Goal: Transaction & Acquisition: Obtain resource

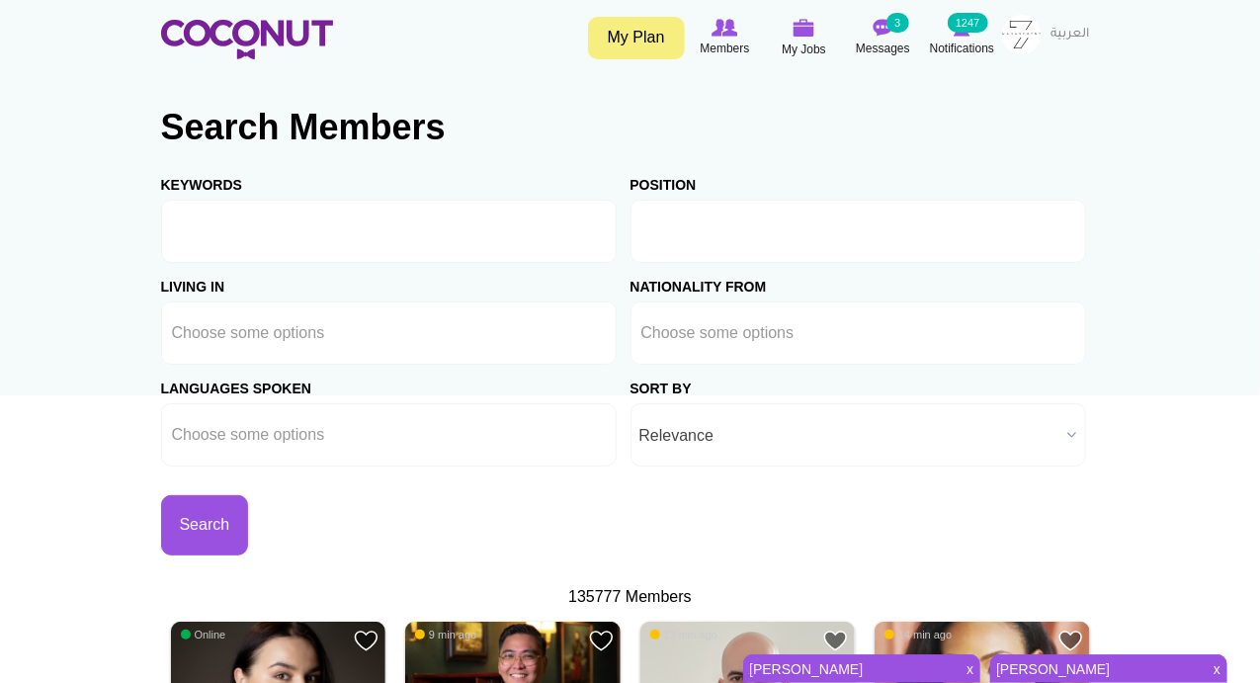
type input "Choose some options"
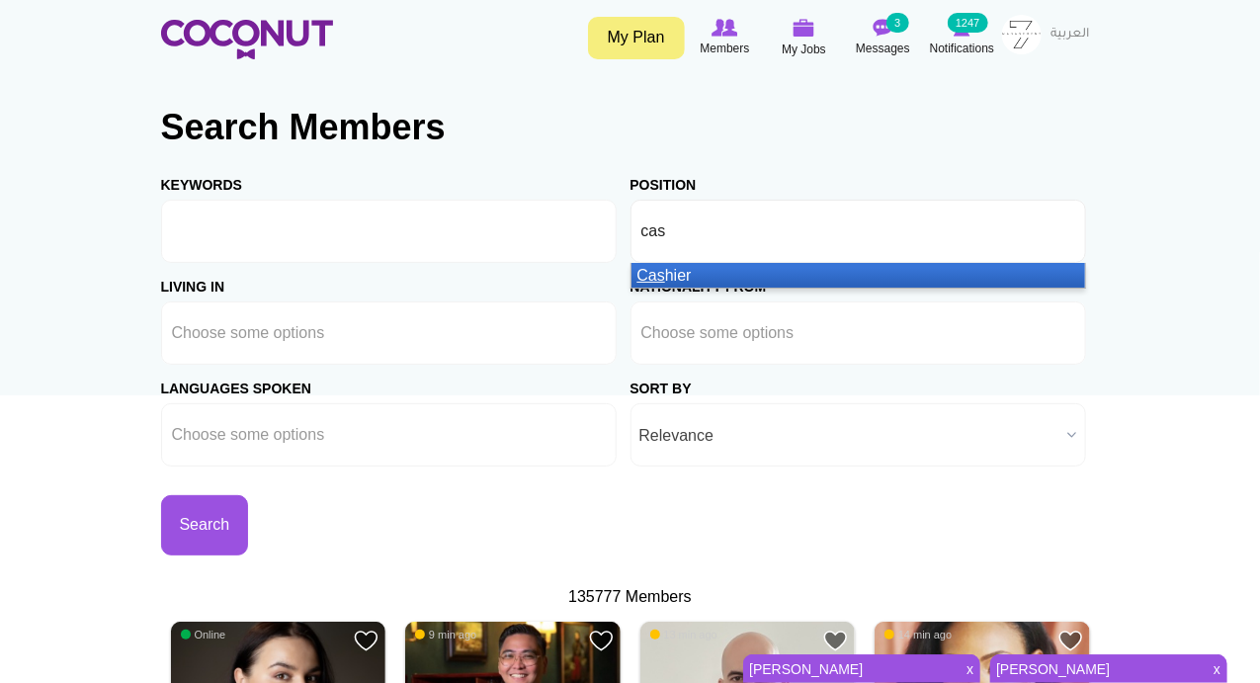
type input "cash"
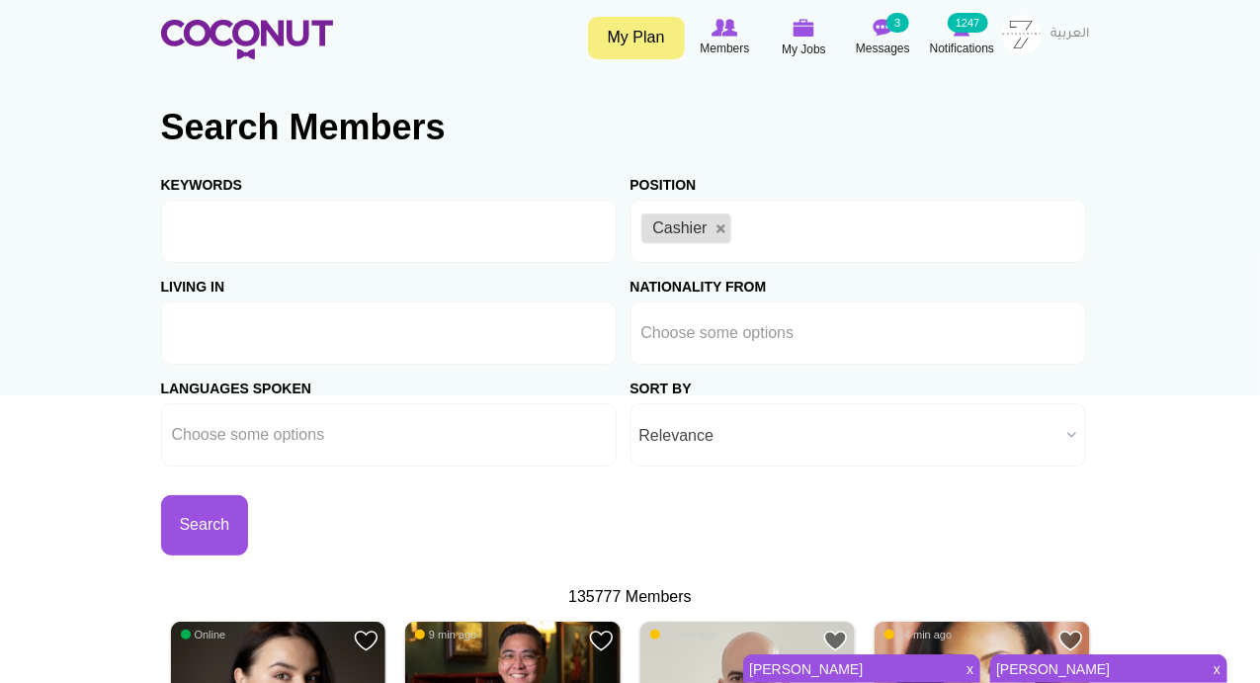
click at [249, 342] on li at bounding box center [261, 333] width 178 height 42
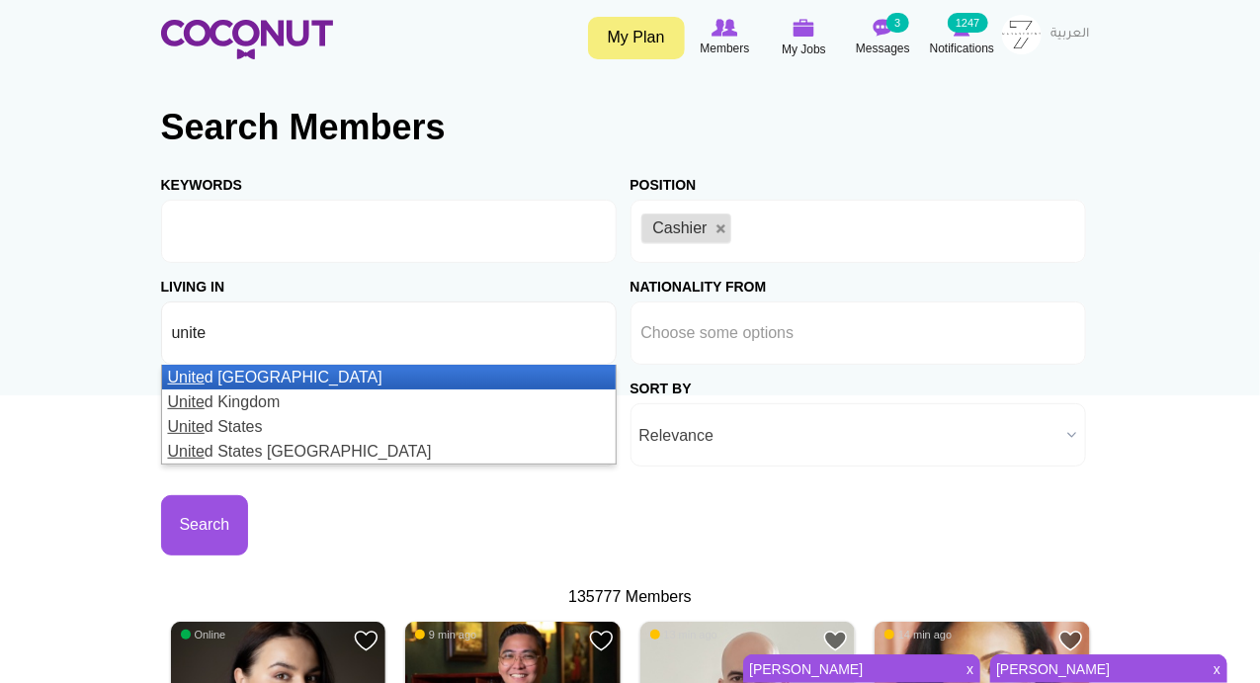
type input "unite"
click at [248, 372] on li "Unite d Arab Emirates" at bounding box center [389, 377] width 454 height 25
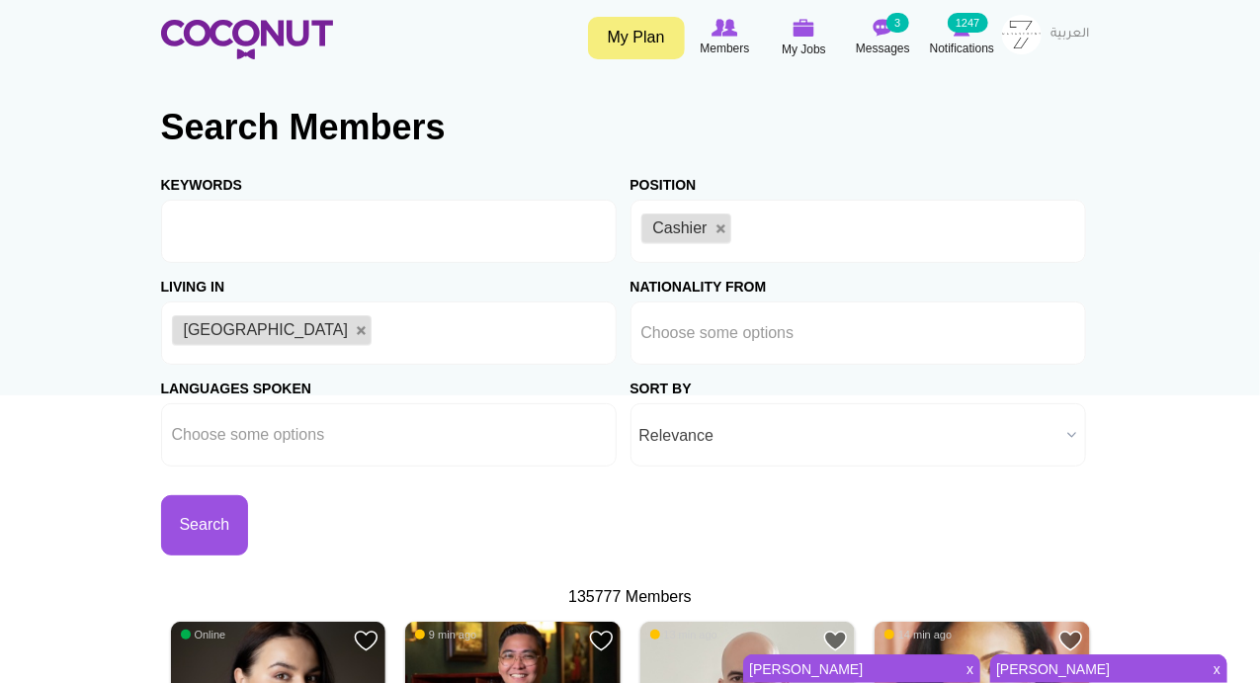
click at [196, 518] on button "Search" at bounding box center [205, 525] width 88 height 60
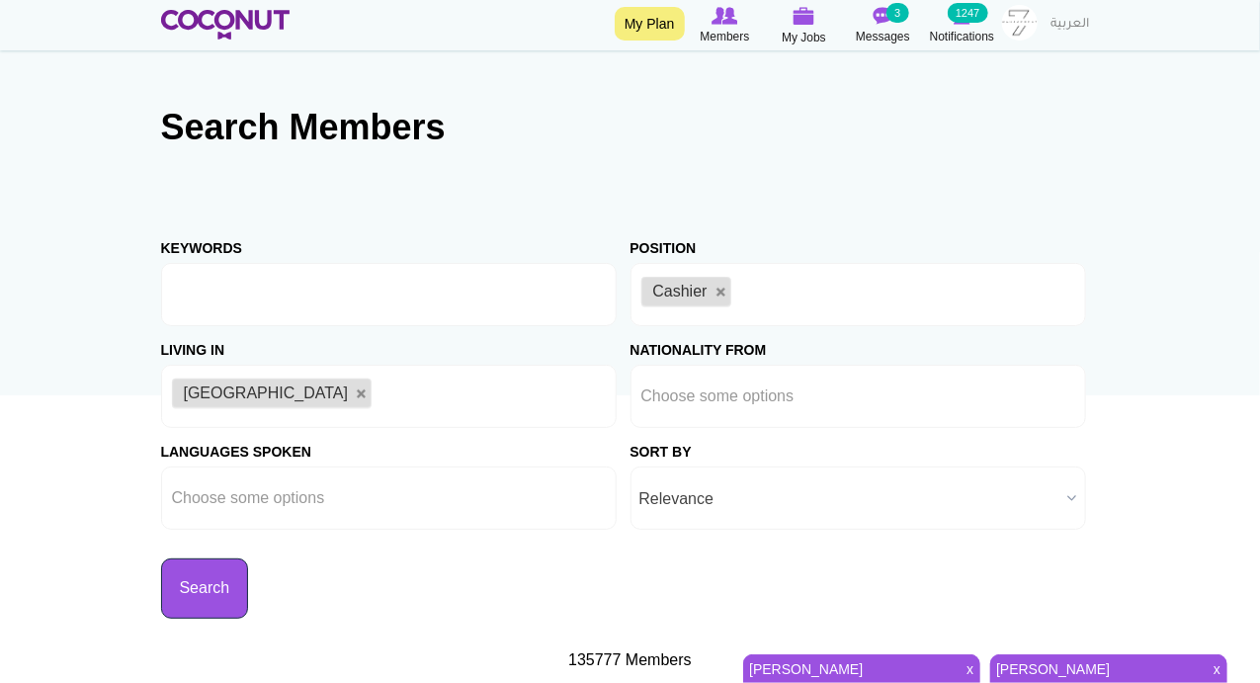
scroll to position [461, 0]
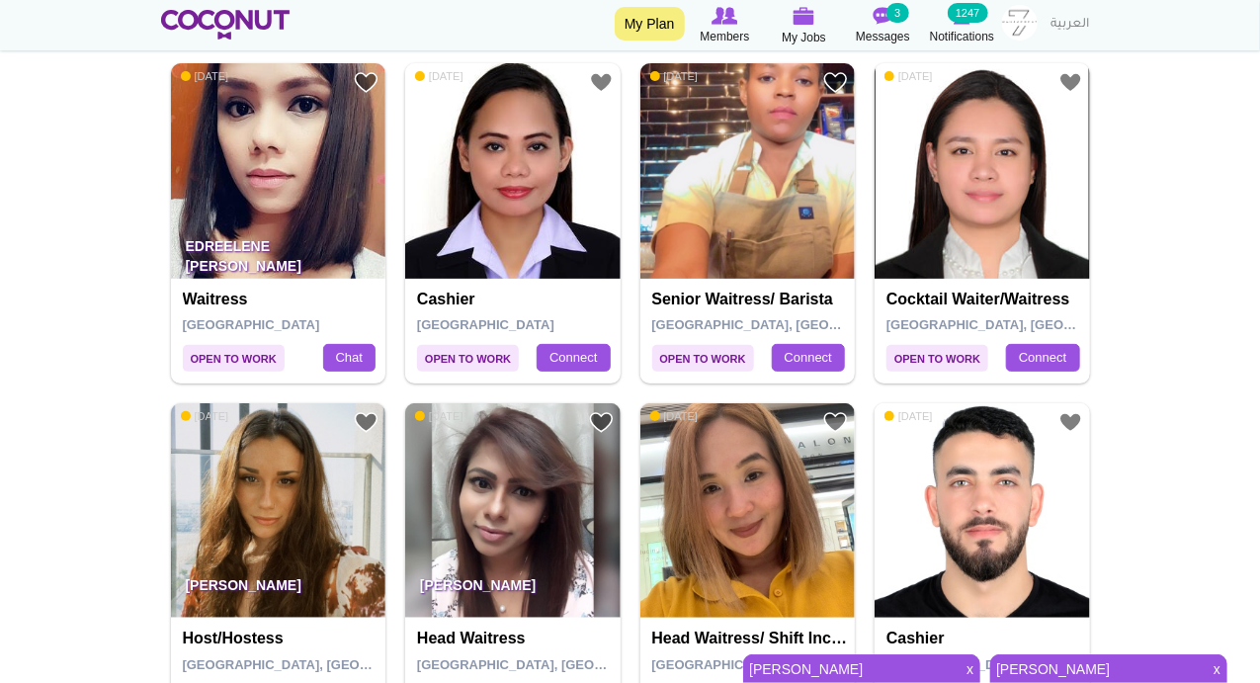
scroll to position [3229, 0]
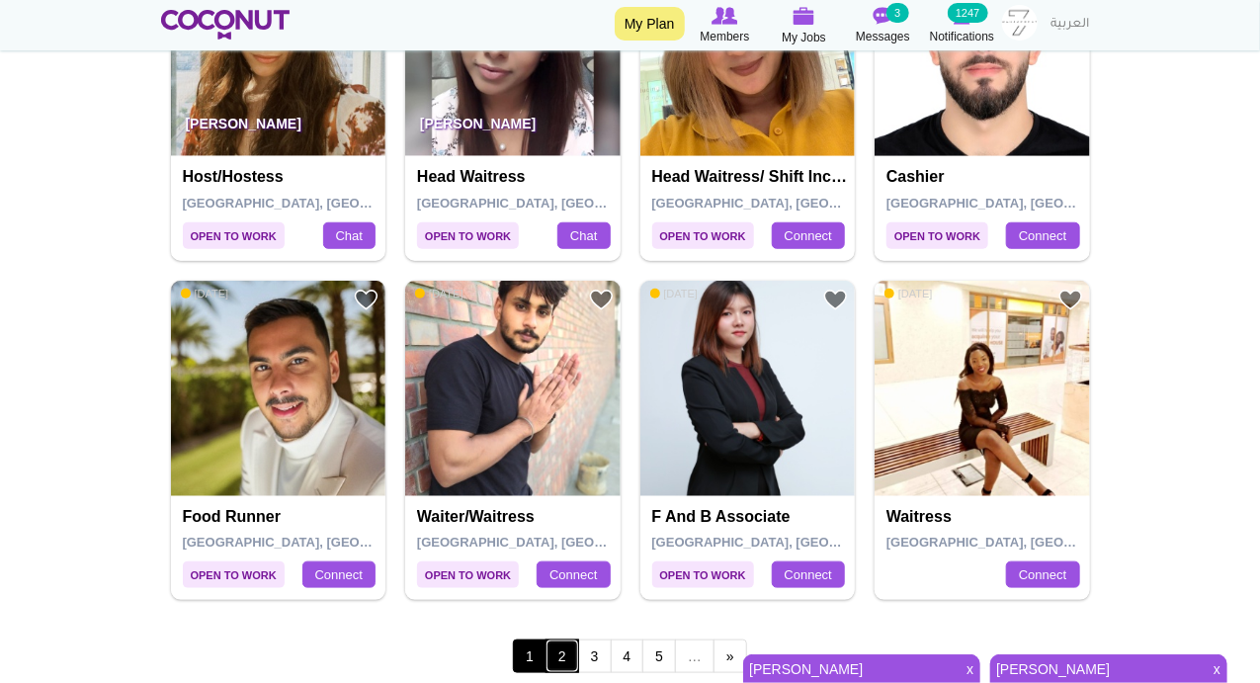
click at [566, 648] on link "2" at bounding box center [563, 657] width 34 height 34
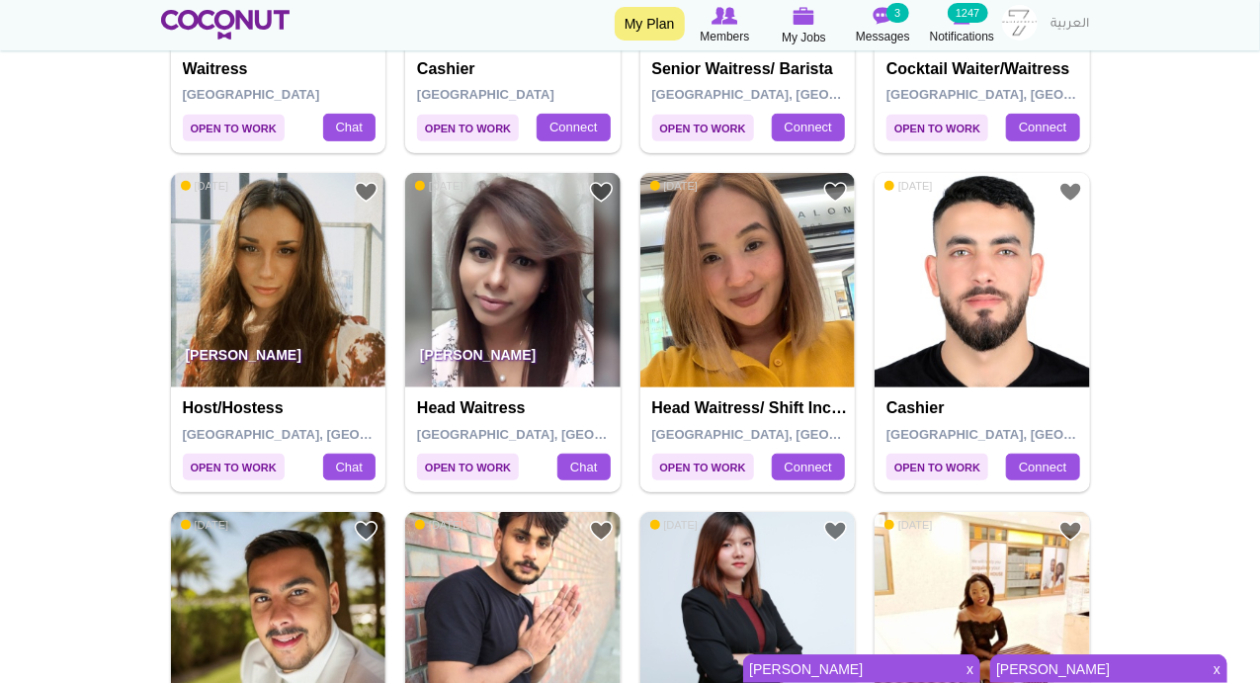
scroll to position [3010, 0]
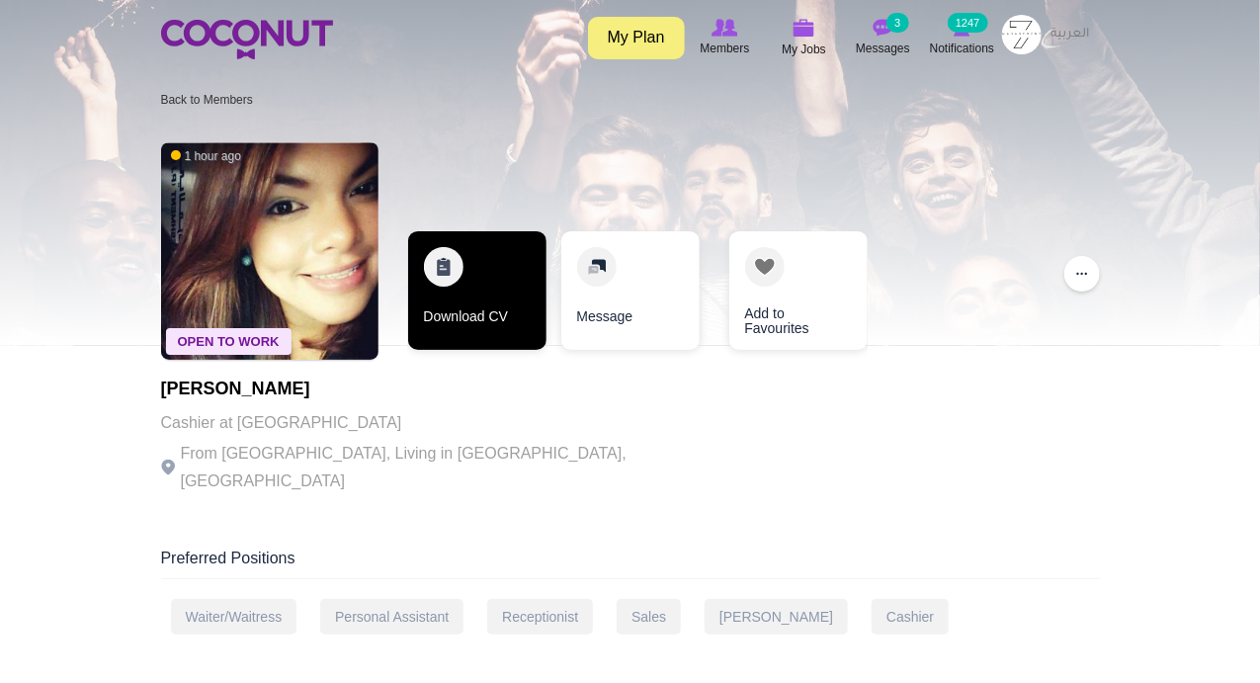
click at [450, 273] on link "Download CV" at bounding box center [477, 290] width 138 height 119
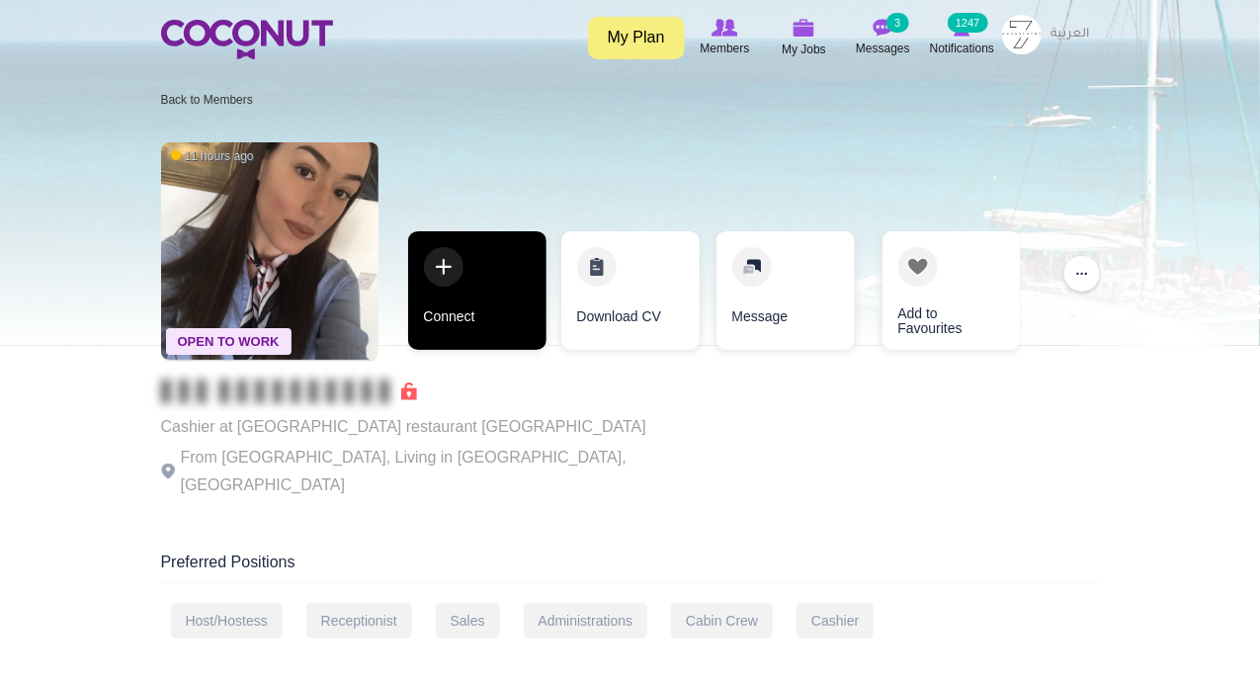
click at [452, 262] on link "Connect" at bounding box center [477, 290] width 138 height 119
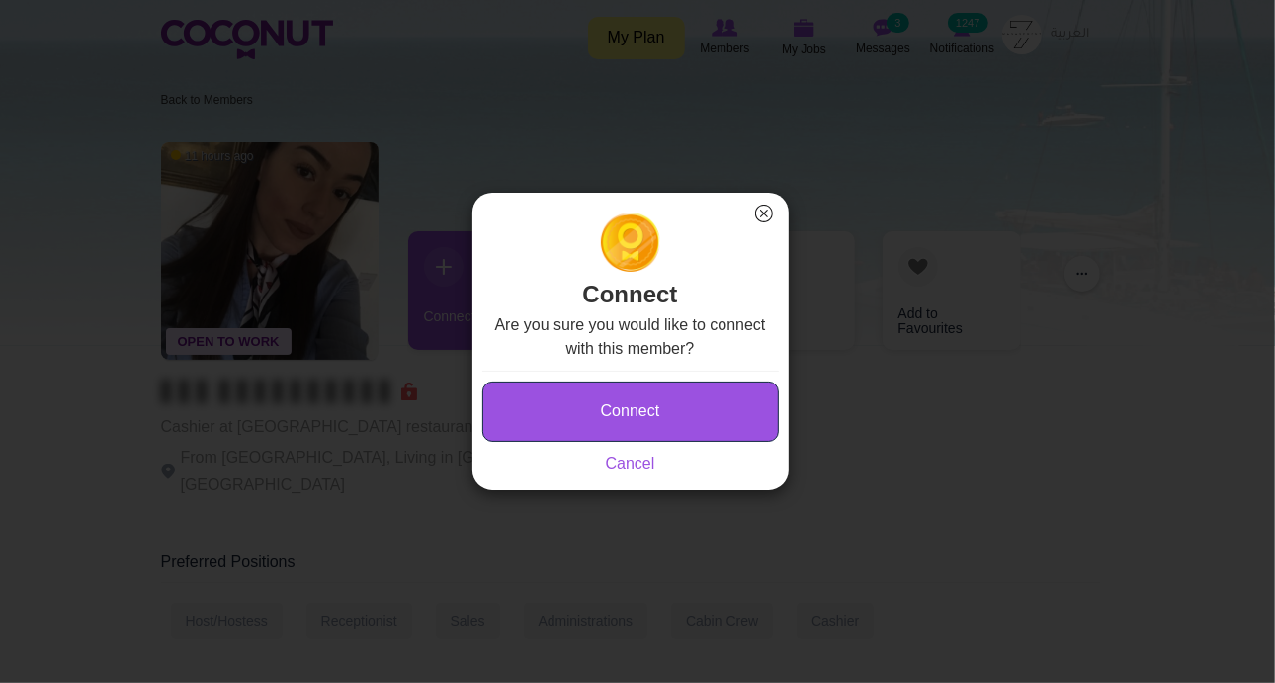
click at [587, 404] on button "Connect" at bounding box center [630, 412] width 297 height 60
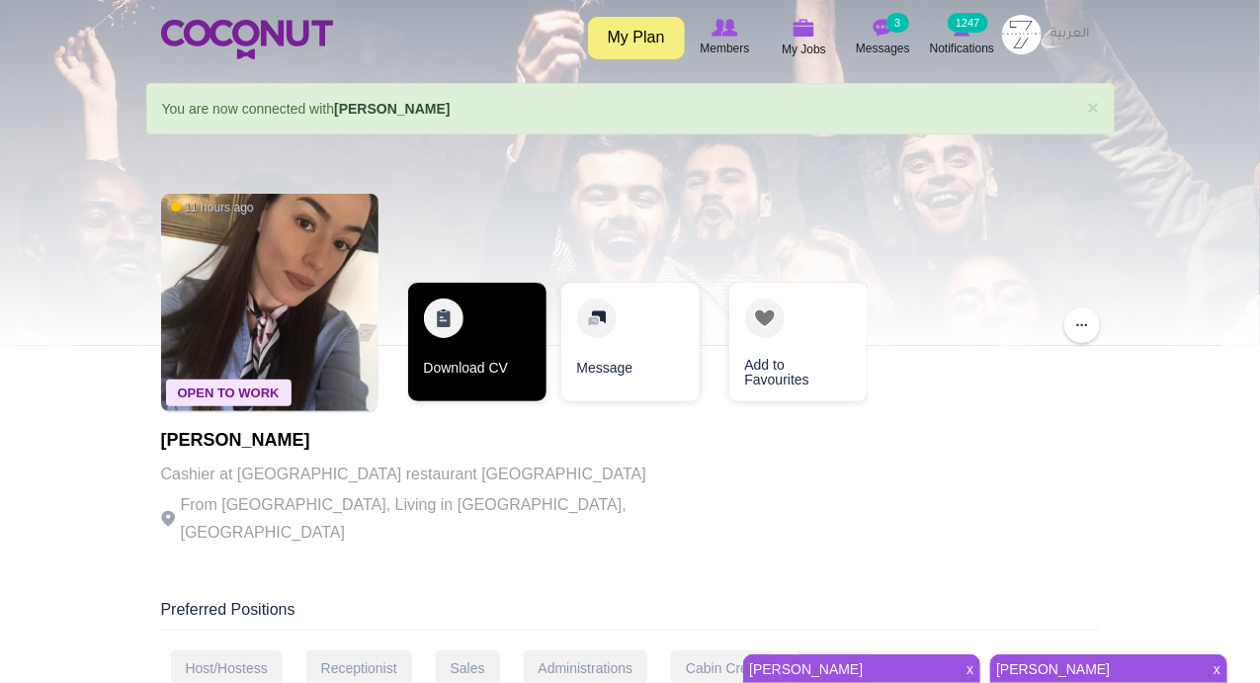
click at [432, 321] on link "Download CV" at bounding box center [477, 342] width 138 height 119
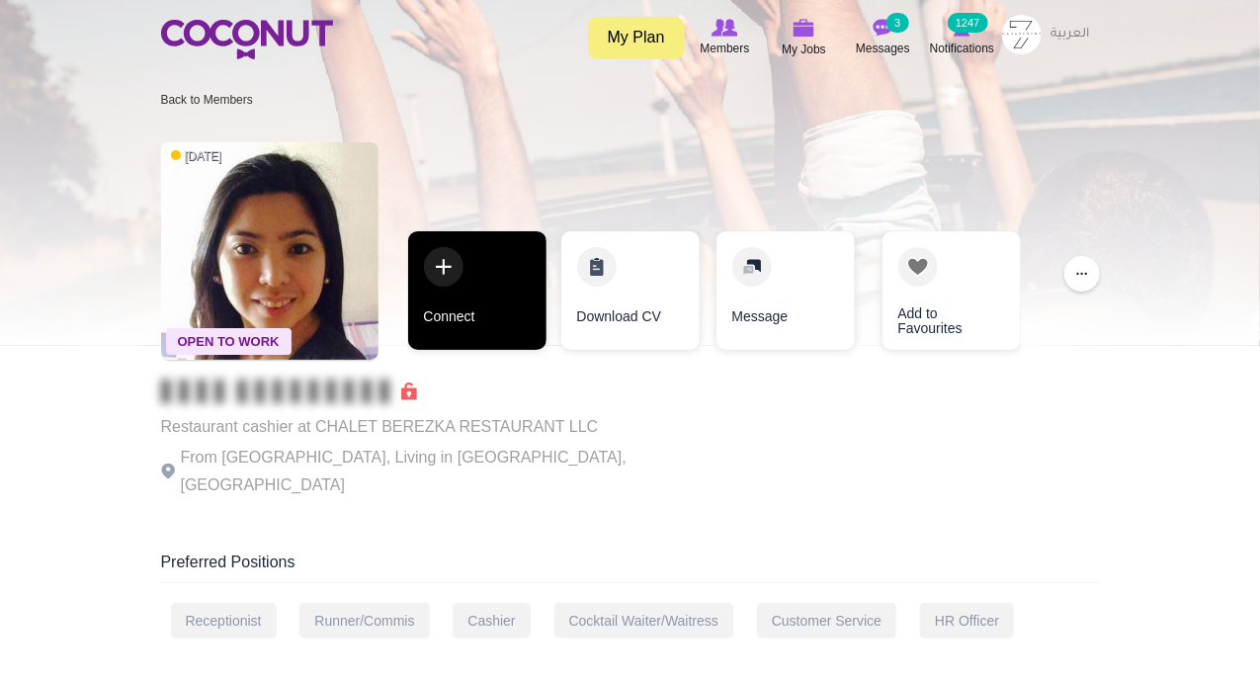
click at [440, 284] on link "Connect" at bounding box center [477, 290] width 138 height 119
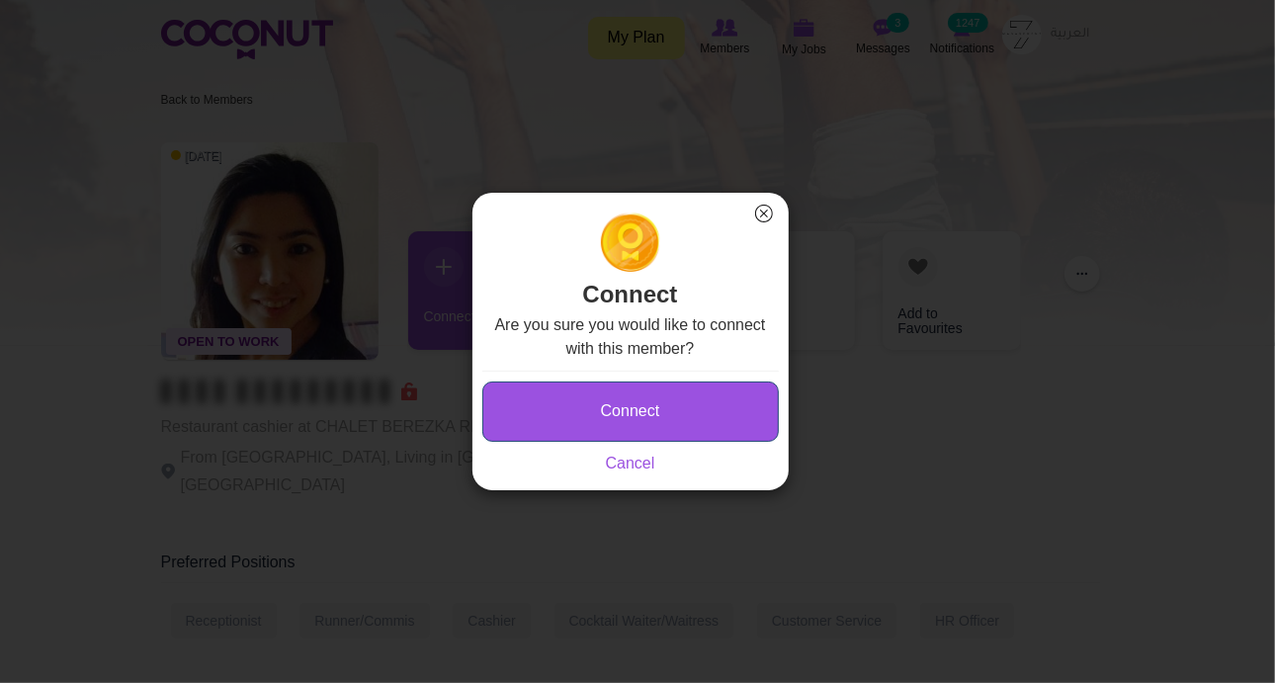
click at [603, 420] on button "Connect" at bounding box center [630, 412] width 297 height 60
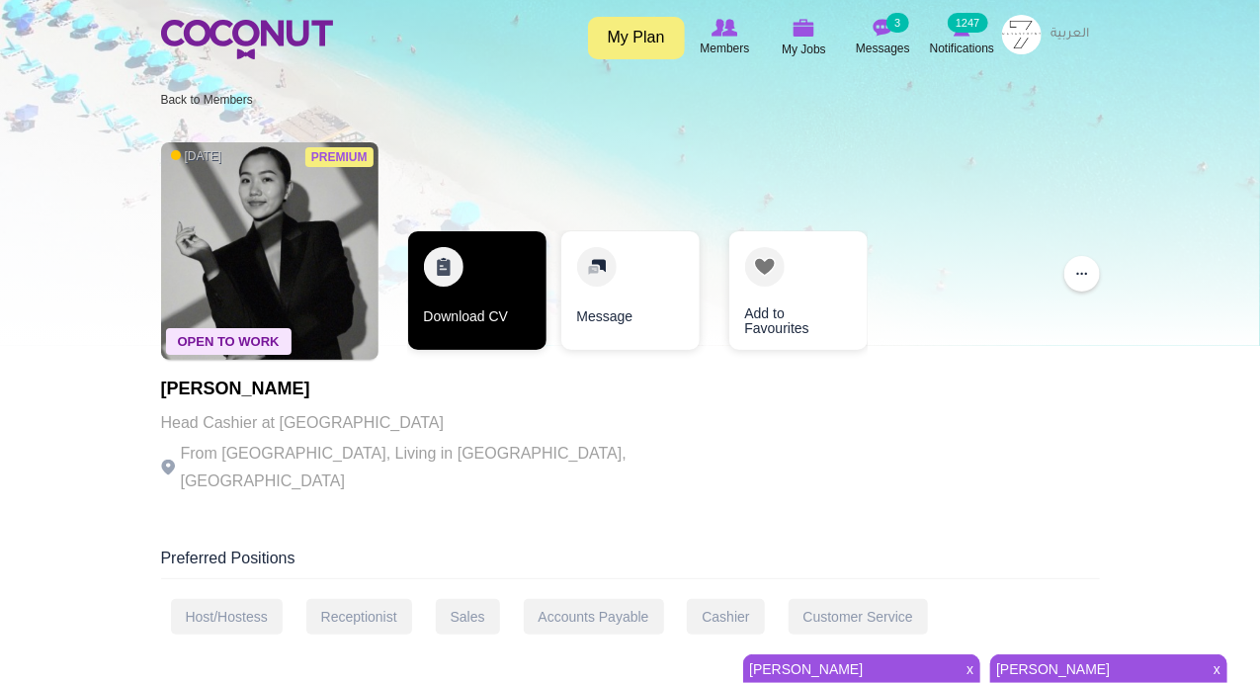
click at [432, 281] on link "Download CV" at bounding box center [477, 290] width 138 height 119
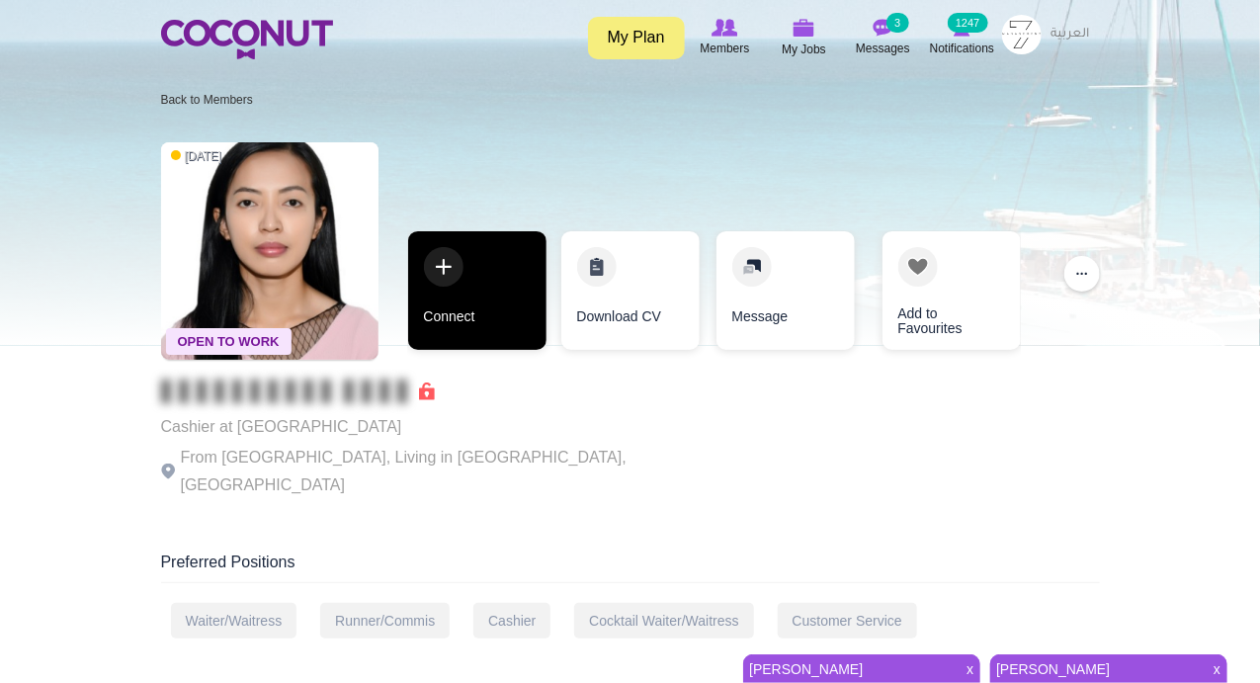
click at [482, 281] on link "Connect" at bounding box center [477, 290] width 138 height 119
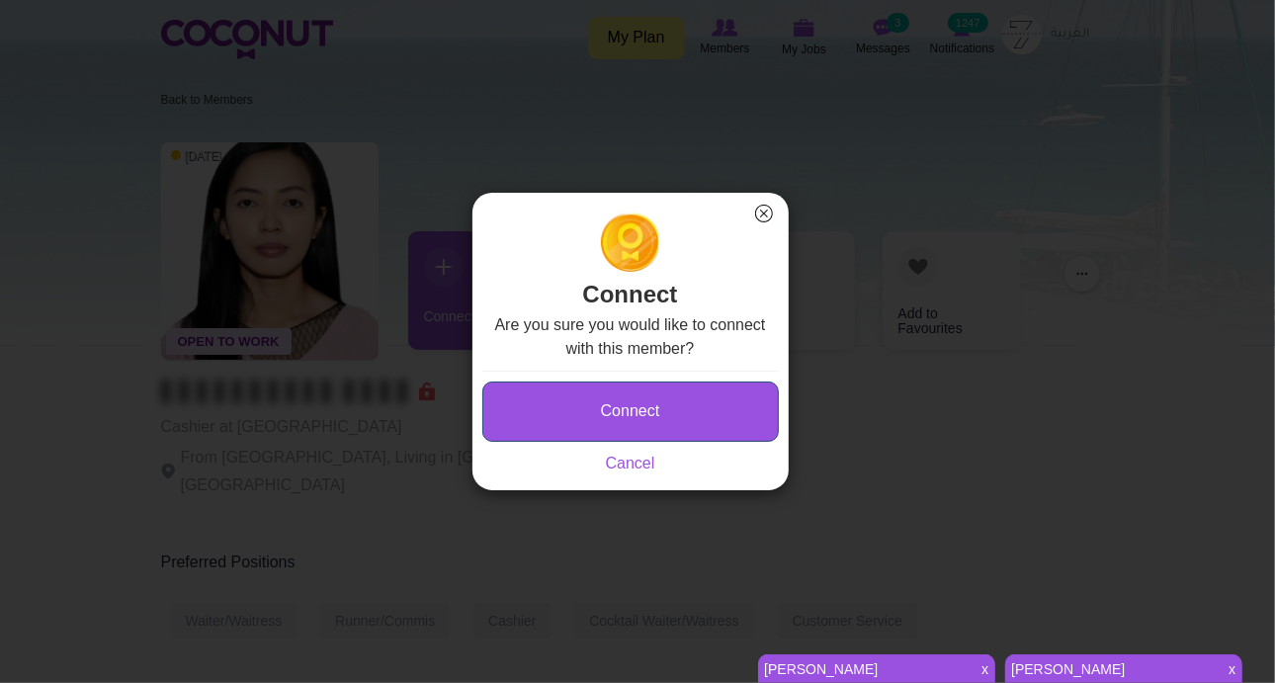
click at [559, 401] on button "Connect" at bounding box center [630, 412] width 297 height 60
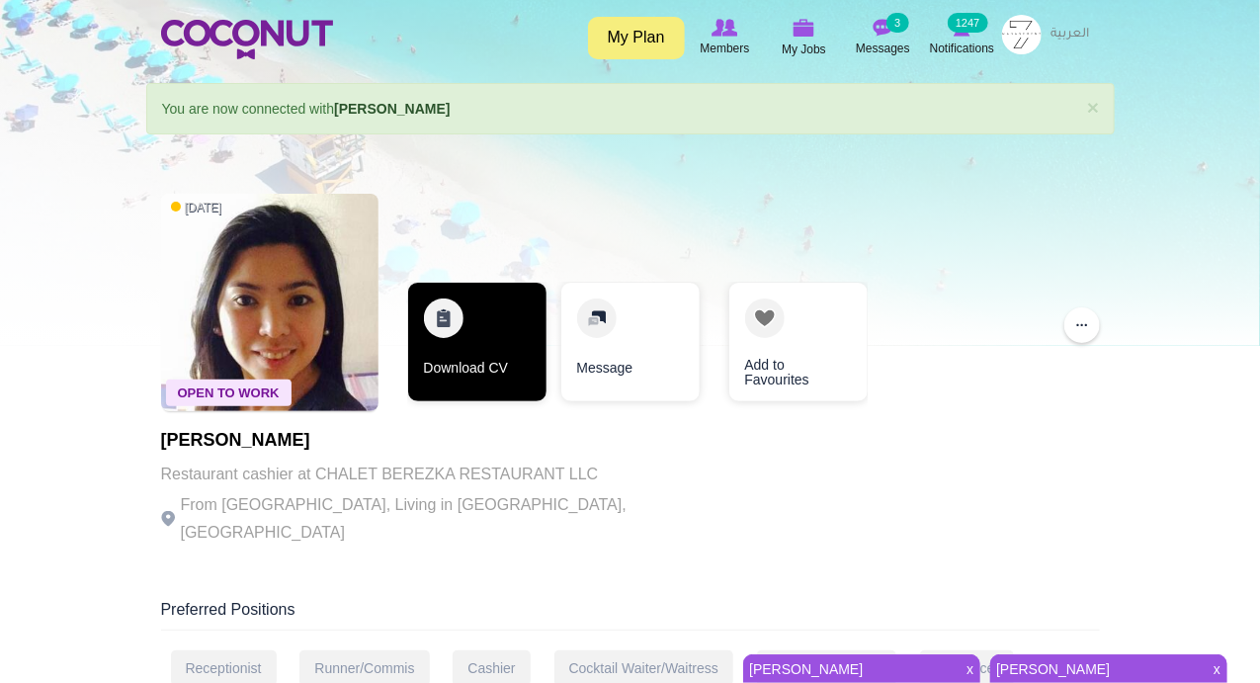
click at [439, 316] on link "Download CV" at bounding box center [477, 342] width 138 height 119
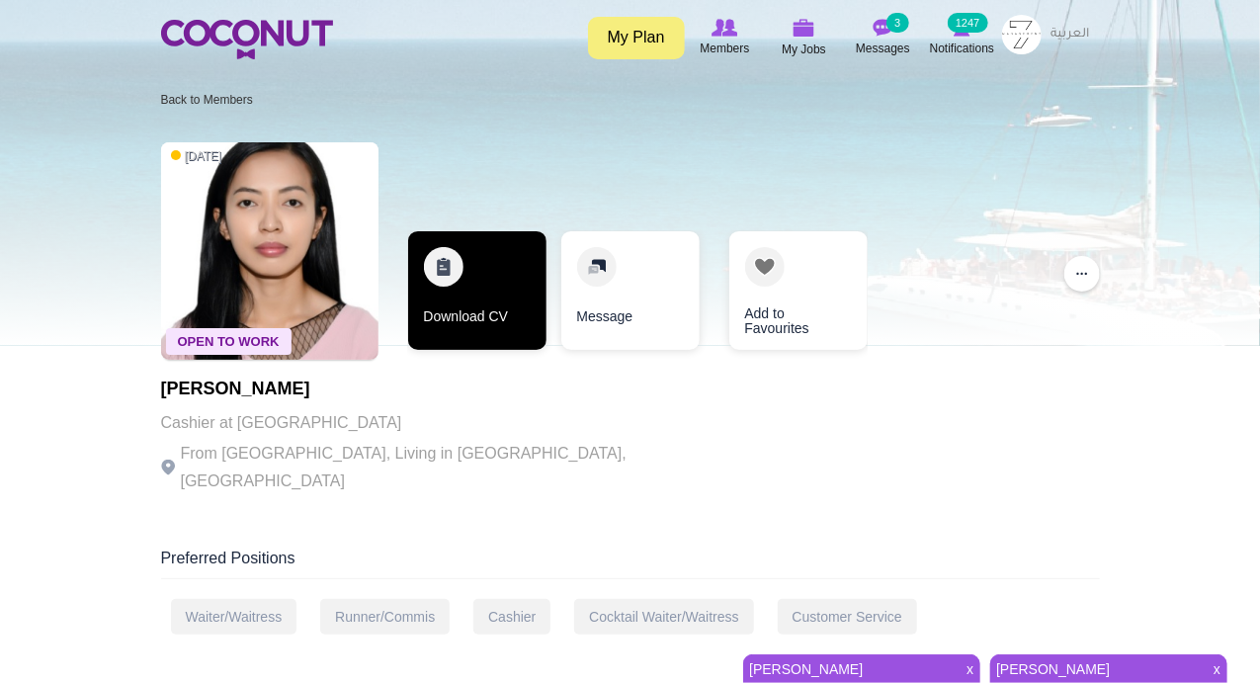
click at [452, 266] on link "Download CV" at bounding box center [477, 290] width 138 height 119
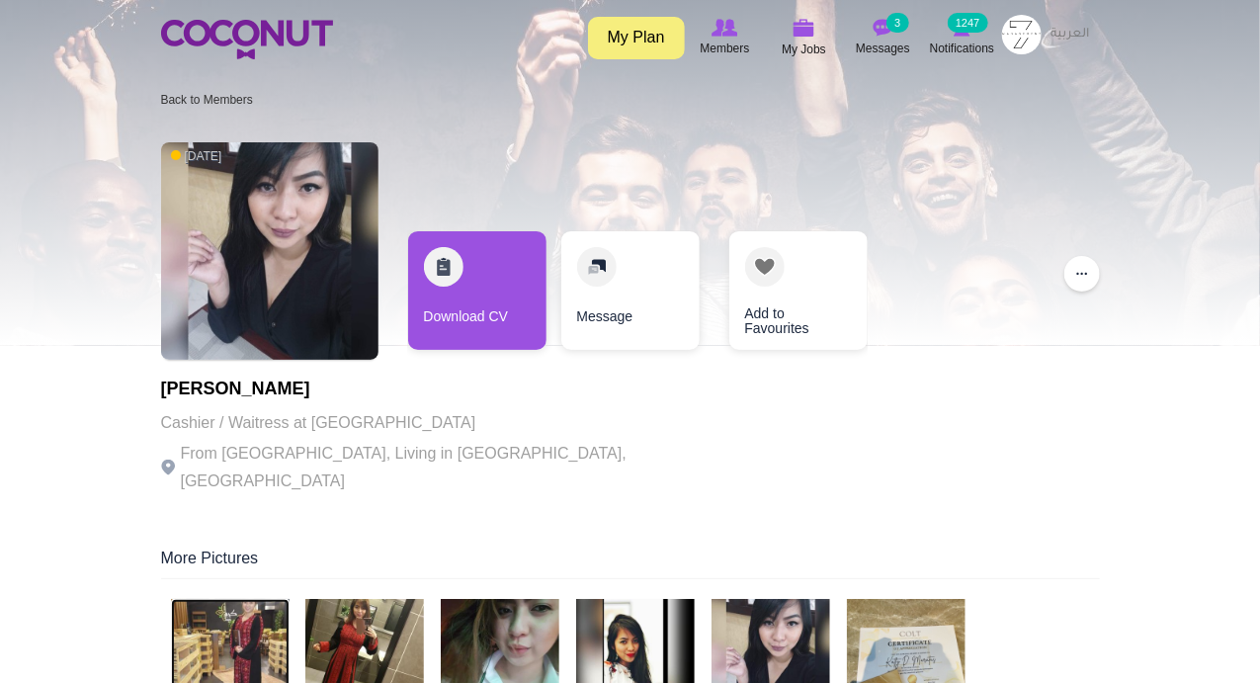
click at [263, 622] on img at bounding box center [230, 658] width 119 height 119
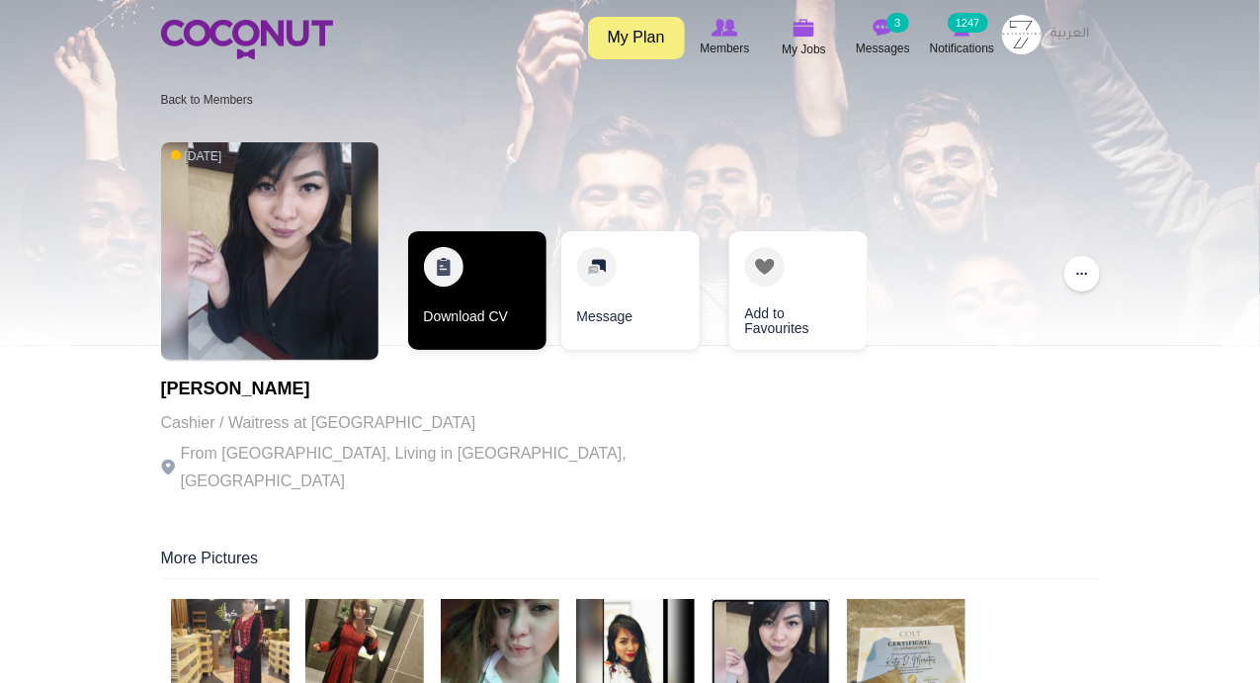
click at [442, 260] on link "Download CV" at bounding box center [477, 290] width 138 height 119
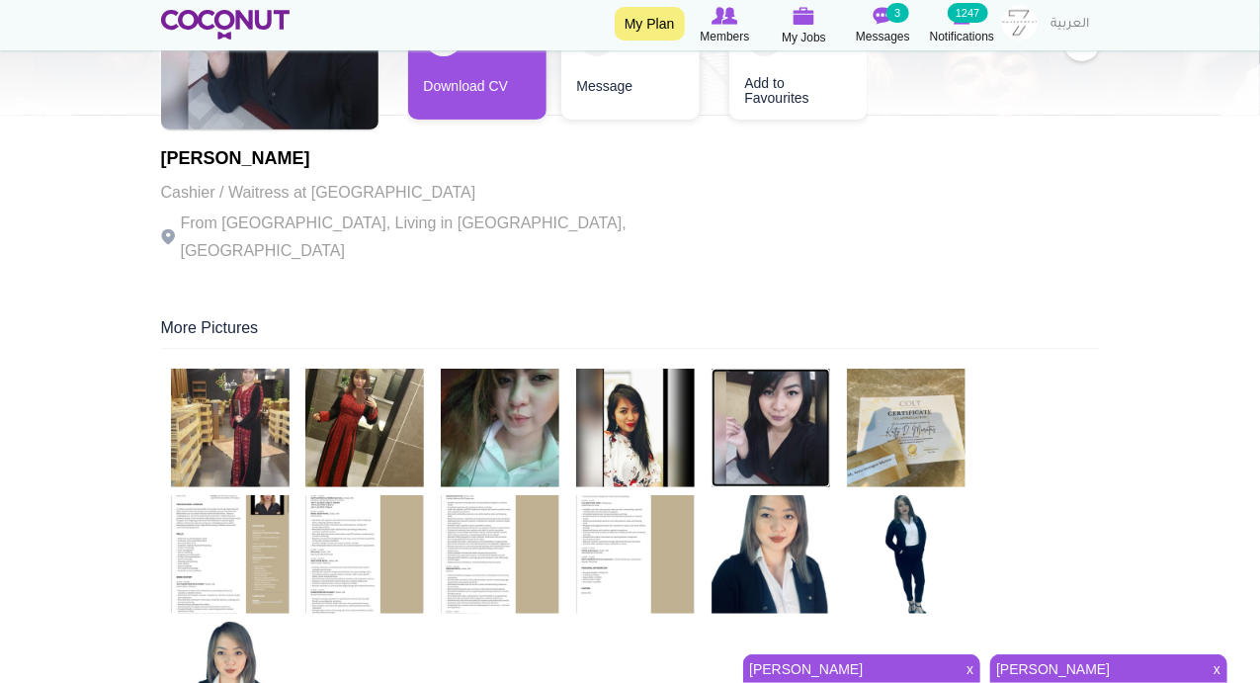
scroll to position [461, 0]
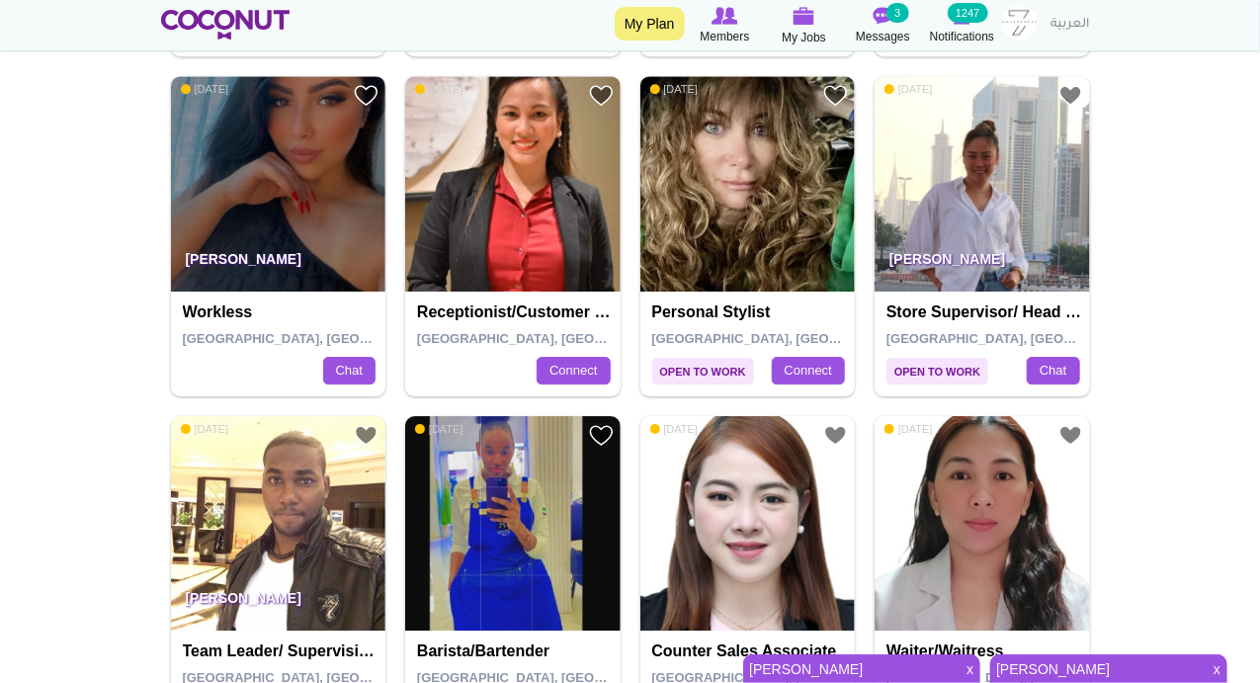
scroll to position [2306, 0]
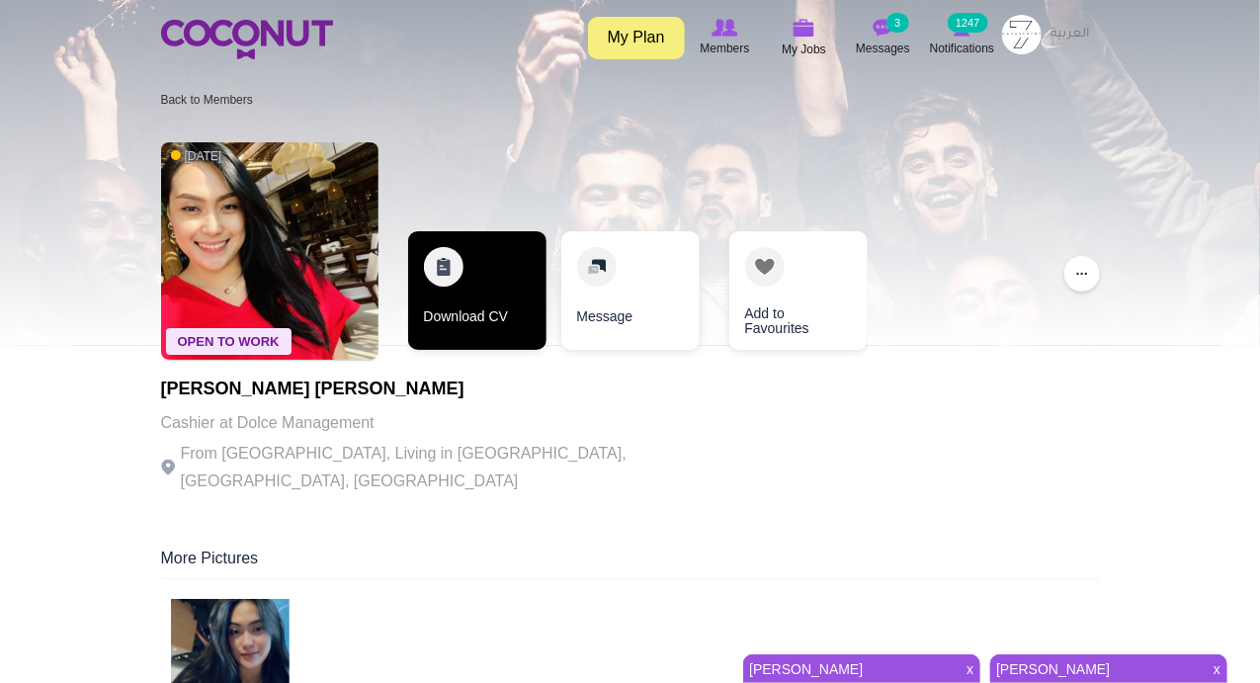
click at [447, 272] on link "Download CV" at bounding box center [477, 290] width 138 height 119
